Goal: Information Seeking & Learning: Learn about a topic

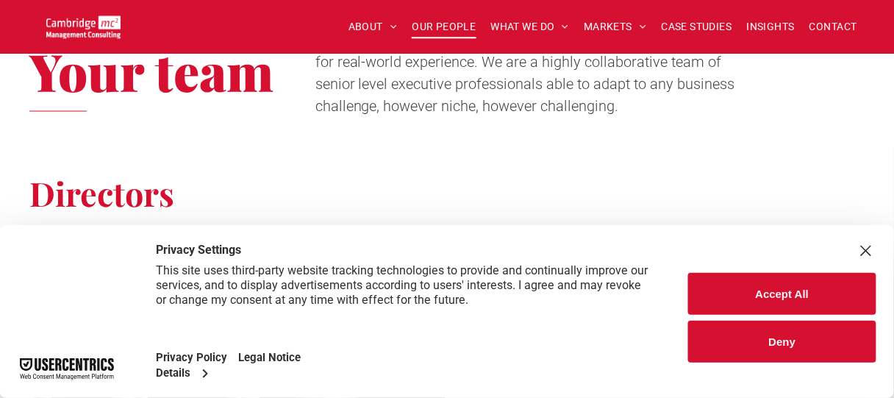
scroll to position [588, 0]
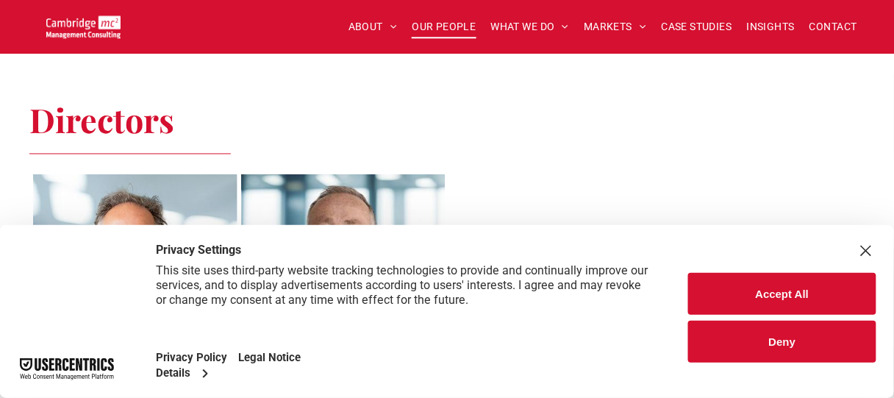
click at [782, 300] on button "Accept All" at bounding box center [782, 294] width 188 height 42
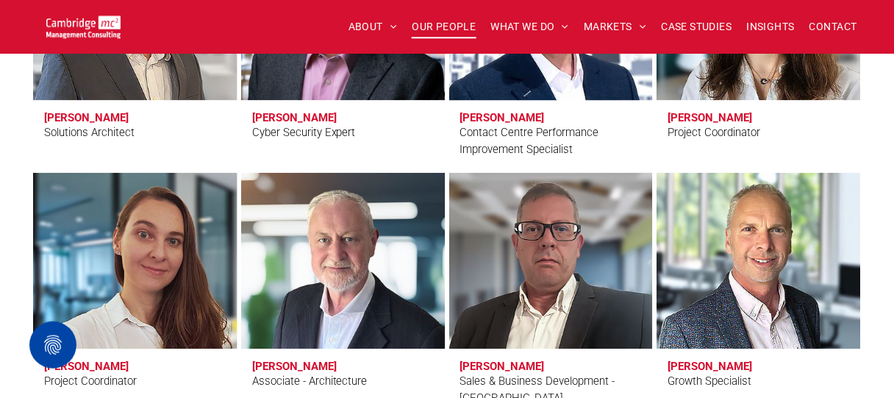
scroll to position [4411, 0]
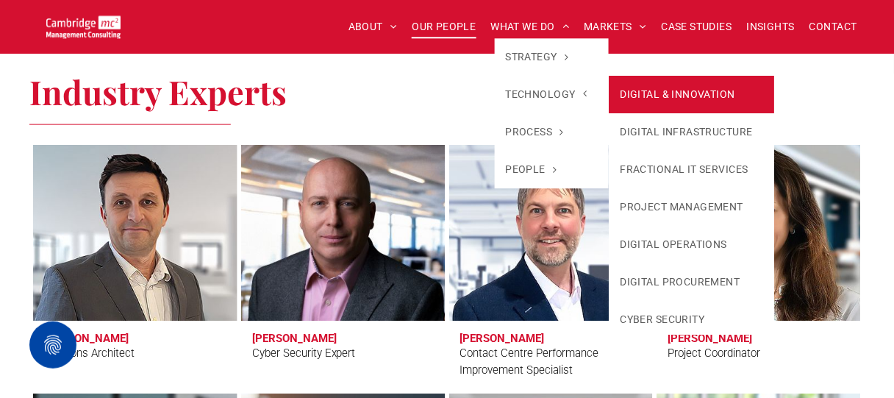
click at [649, 91] on link "DIGITAL & INNOVATION" at bounding box center [691, 94] width 165 height 37
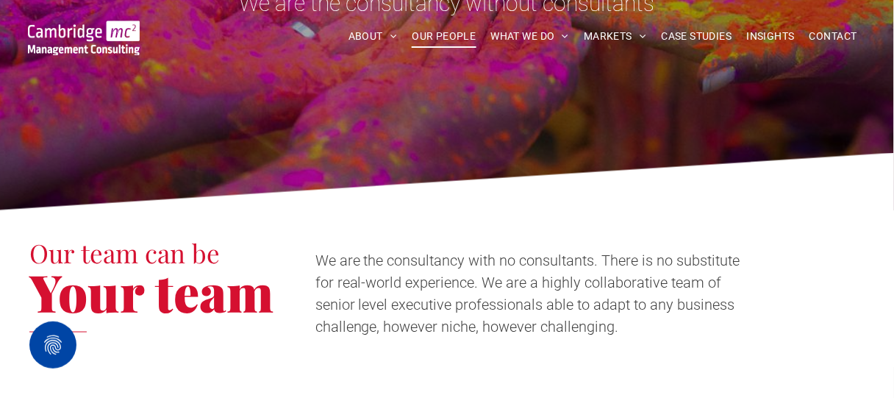
scroll to position [0, 0]
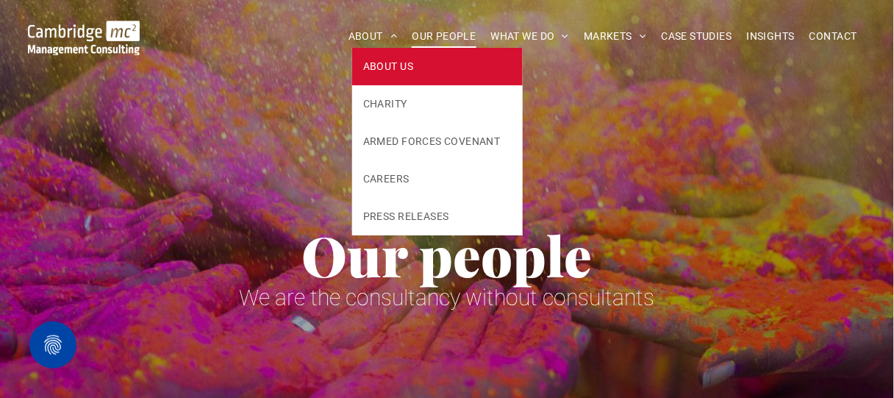
click at [395, 65] on span "ABOUT US" at bounding box center [388, 66] width 50 height 15
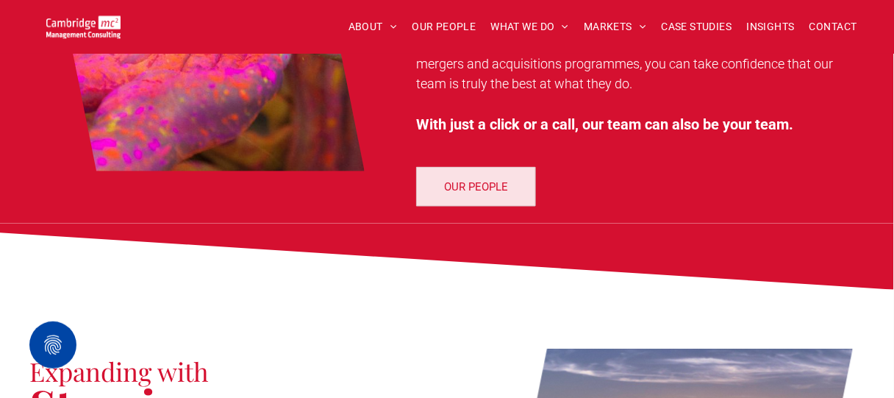
scroll to position [1470, 0]
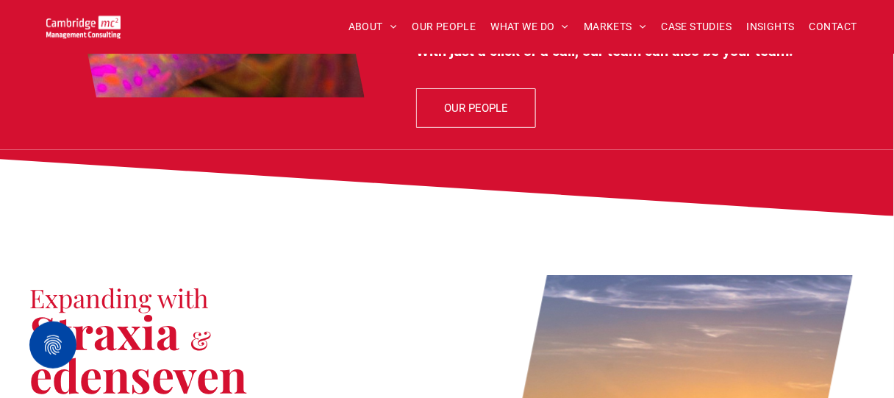
click at [449, 110] on span "OUR PEOPLE" at bounding box center [477, 108] width 64 height 37
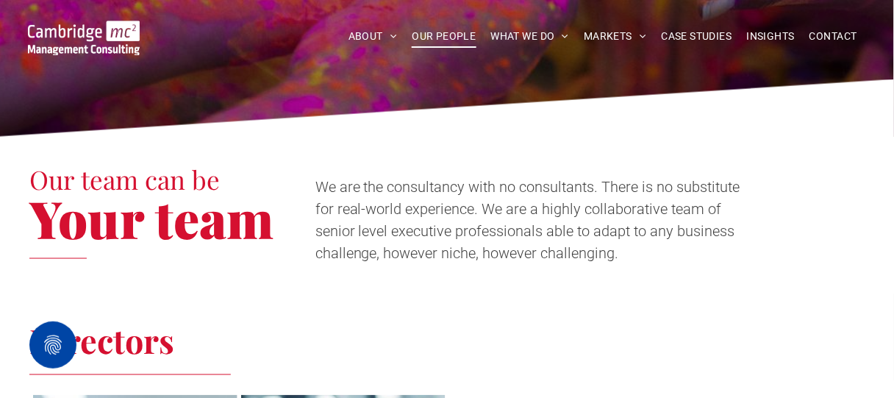
scroll to position [588, 0]
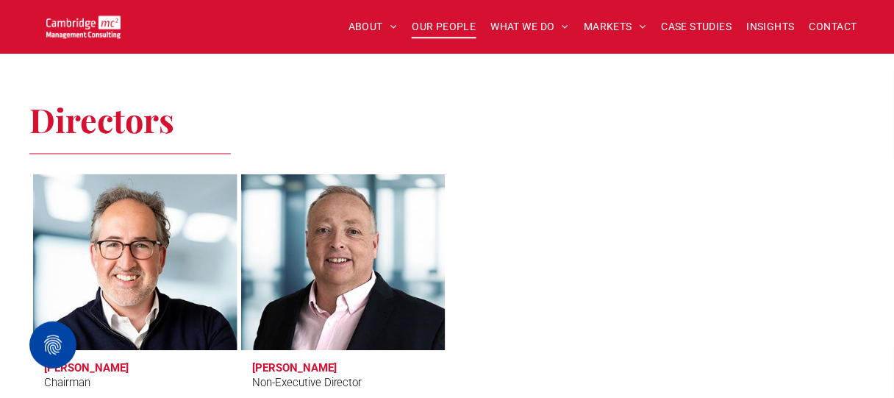
click at [147, 249] on link at bounding box center [135, 262] width 216 height 187
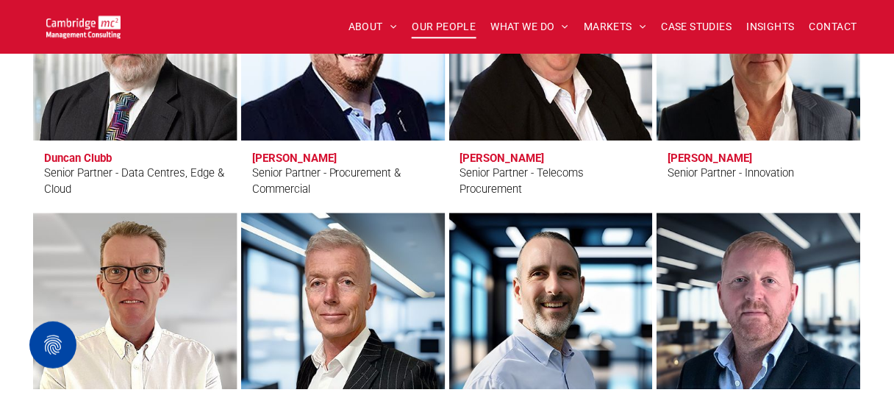
scroll to position [2426, 0]
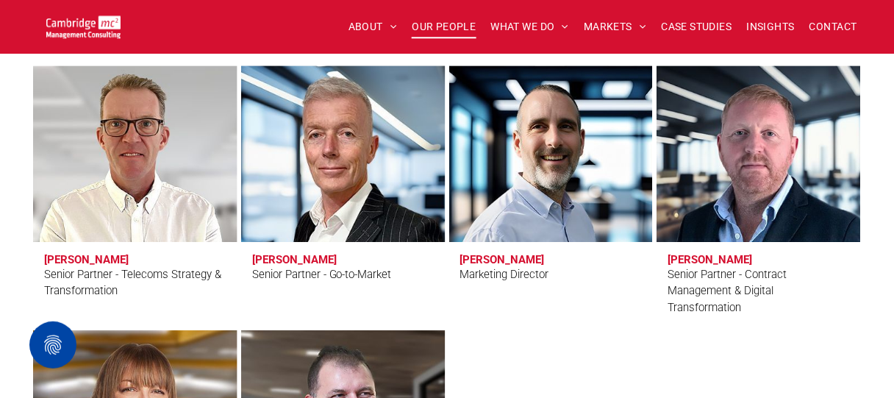
click at [346, 196] on link "Andy Bills" at bounding box center [343, 153] width 216 height 187
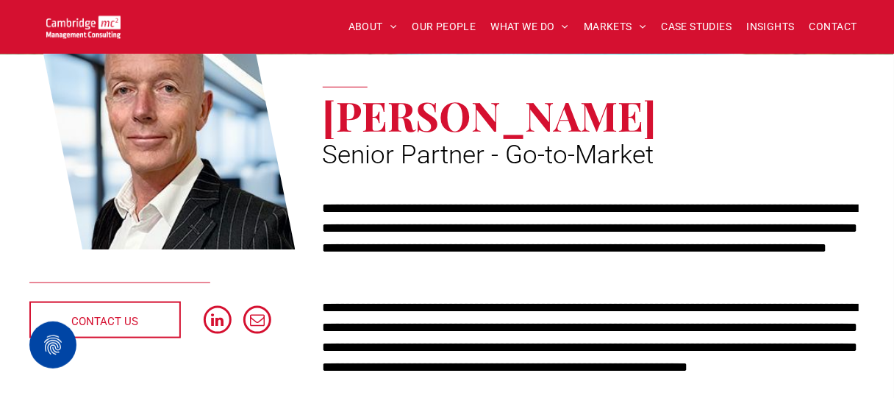
scroll to position [147, 0]
